Goal: Task Accomplishment & Management: Complete application form

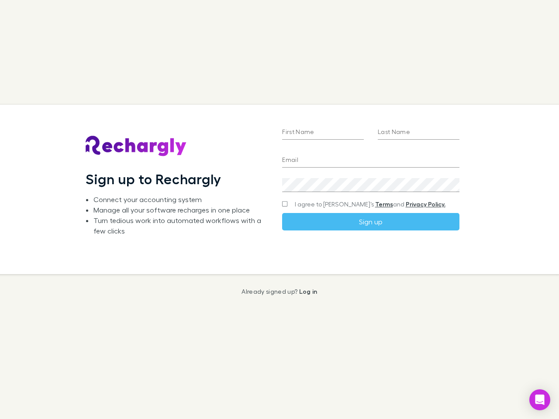
click at [280, 210] on div "First Name Last Name Email Create a password I agree to Rechargly’s Terms and P…" at bounding box center [370, 189] width 191 height 169
click at [323, 133] on input "First Name" at bounding box center [323, 133] width 82 height 14
click at [418, 133] on input "Last Name" at bounding box center [419, 133] width 82 height 14
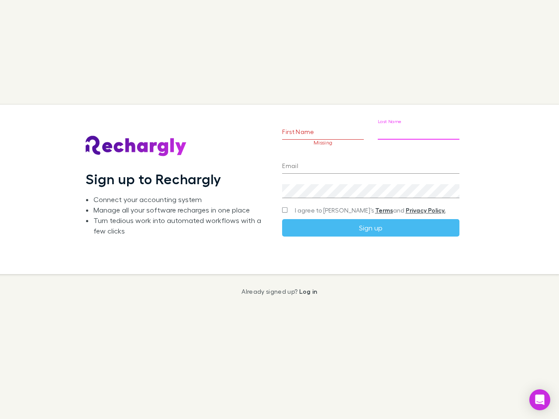
click at [370, 161] on input "Email" at bounding box center [370, 167] width 177 height 14
click at [370, 185] on div "Create a password" at bounding box center [370, 187] width 177 height 21
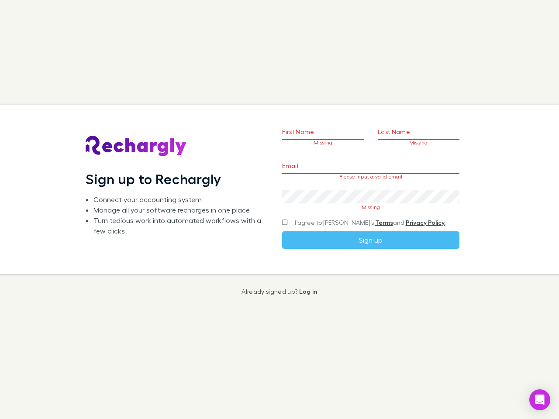
click at [353, 204] on form "First Name Missing Last Name Missing Email Please input a valid email Create a …" at bounding box center [370, 173] width 177 height 151
click at [375, 222] on link "Terms" at bounding box center [384, 222] width 18 height 7
click at [540, 400] on icon "Open Intercom Messenger" at bounding box center [539, 400] width 9 height 10
